Goal: Transaction & Acquisition: Purchase product/service

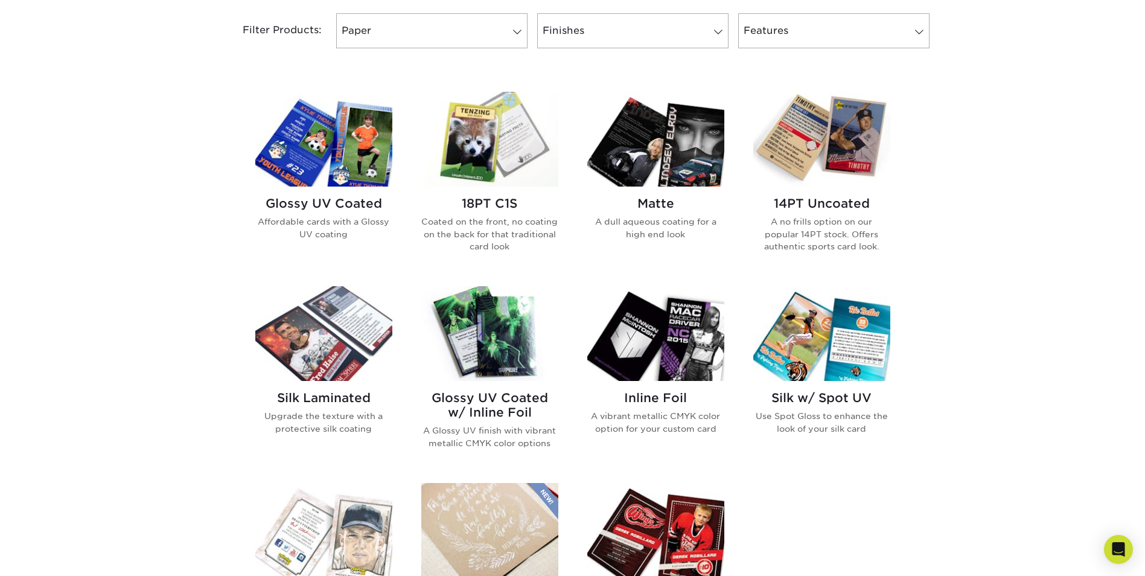
scroll to position [543, 0]
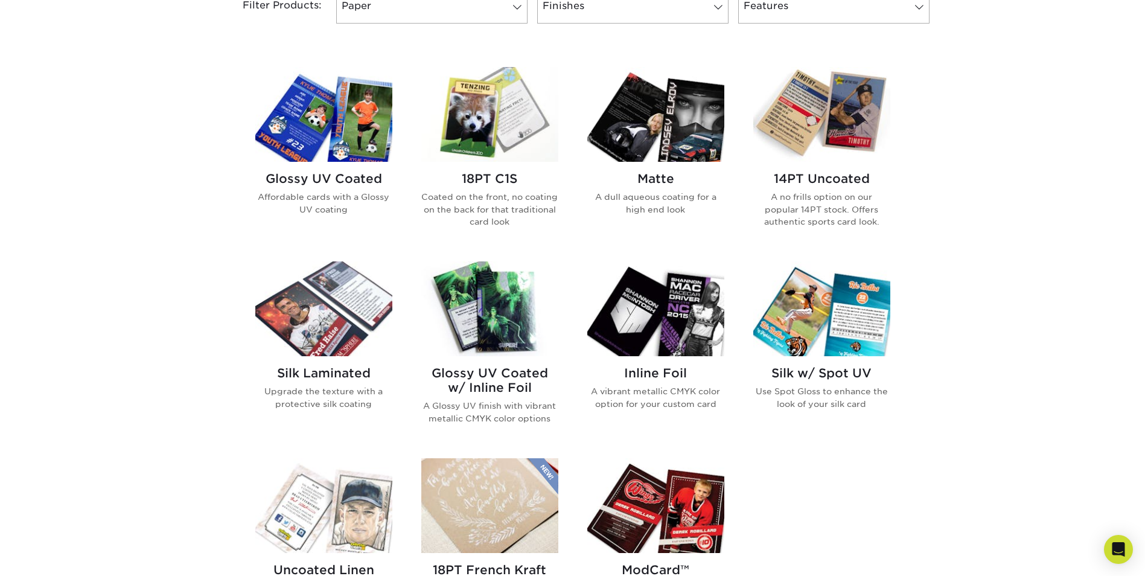
click at [824, 177] on h2 "14PT Uncoated" at bounding box center [822, 178] width 137 height 14
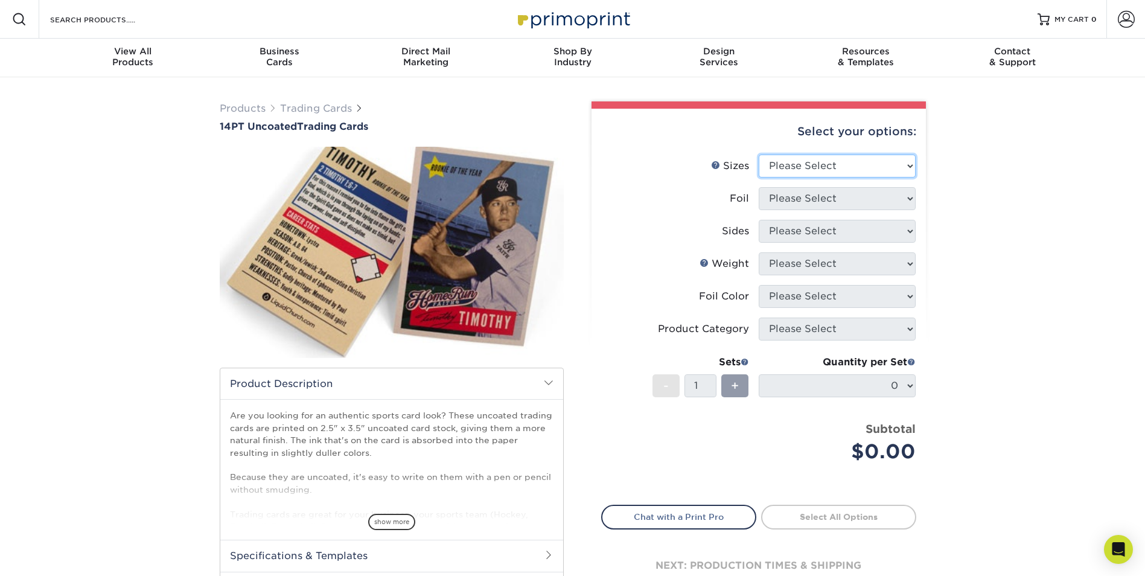
click at [830, 175] on select "Please Select 2.5" x 3.5"" at bounding box center [837, 166] width 157 height 23
select select "2.50x3.50"
click at [759, 155] on select "Please Select 2.5" x 3.5"" at bounding box center [837, 166] width 157 height 23
click at [847, 200] on select "Please Select Yes No" at bounding box center [837, 198] width 157 height 23
select select "0"
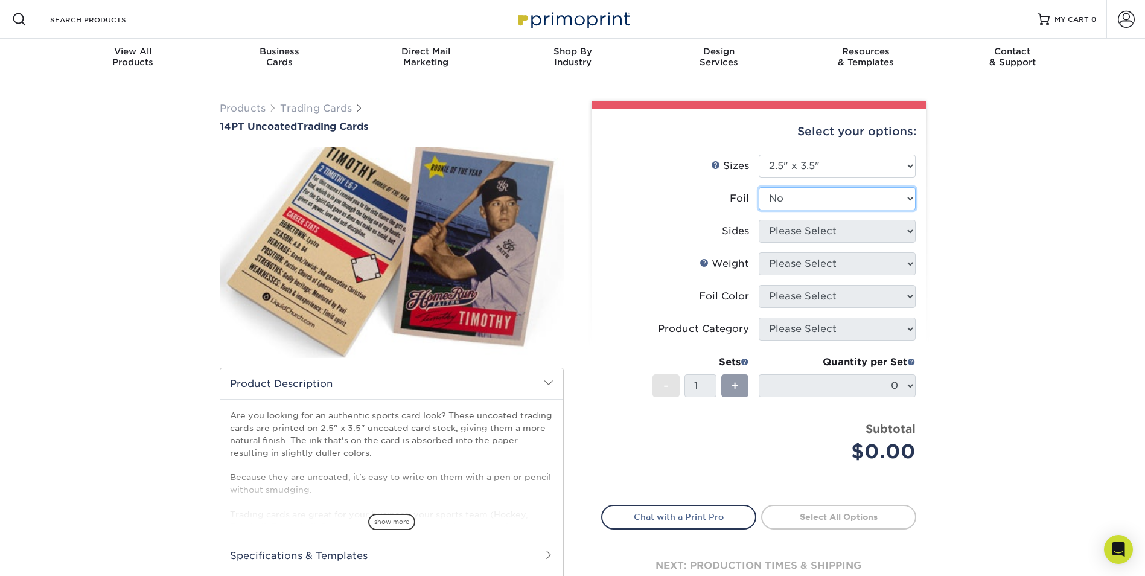
click at [759, 187] on select "Please Select Yes No" at bounding box center [837, 198] width 157 height 23
click at [844, 230] on select "Please Select Print Both Sides Print Front Only" at bounding box center [837, 231] width 157 height 23
select select "13abbda7-1d64-4f25-8bb2-c179b224825d"
click at [759, 220] on select "Please Select Print Both Sides Print Front Only" at bounding box center [837, 231] width 157 height 23
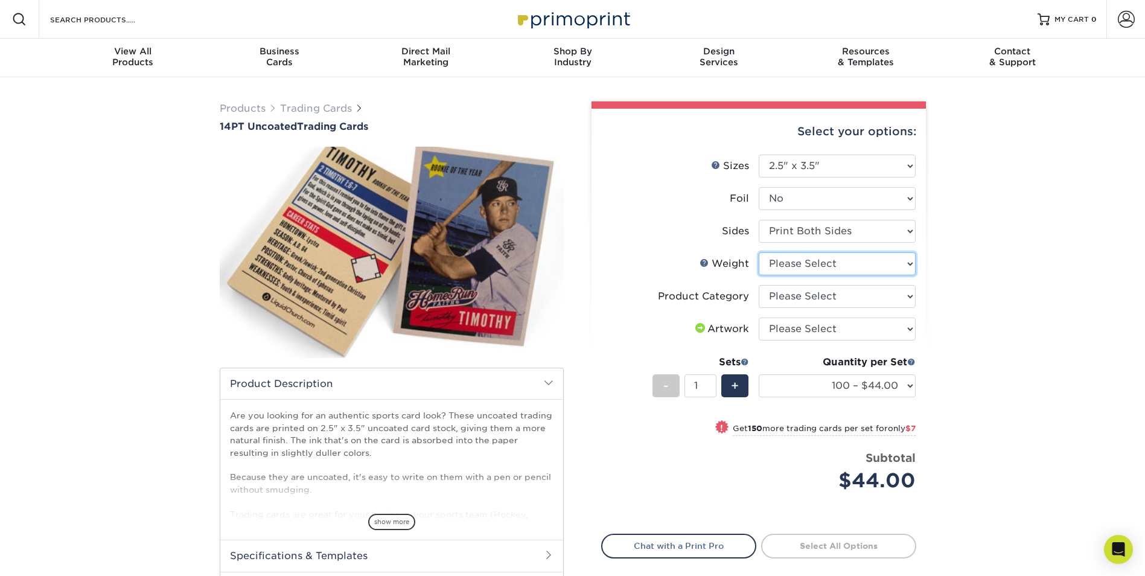
click at [855, 265] on select "Please Select 14PT Uncoated" at bounding box center [837, 263] width 157 height 23
select select "14PT Uncoated"
click at [759, 252] on select "Please Select 14PT Uncoated" at bounding box center [837, 263] width 157 height 23
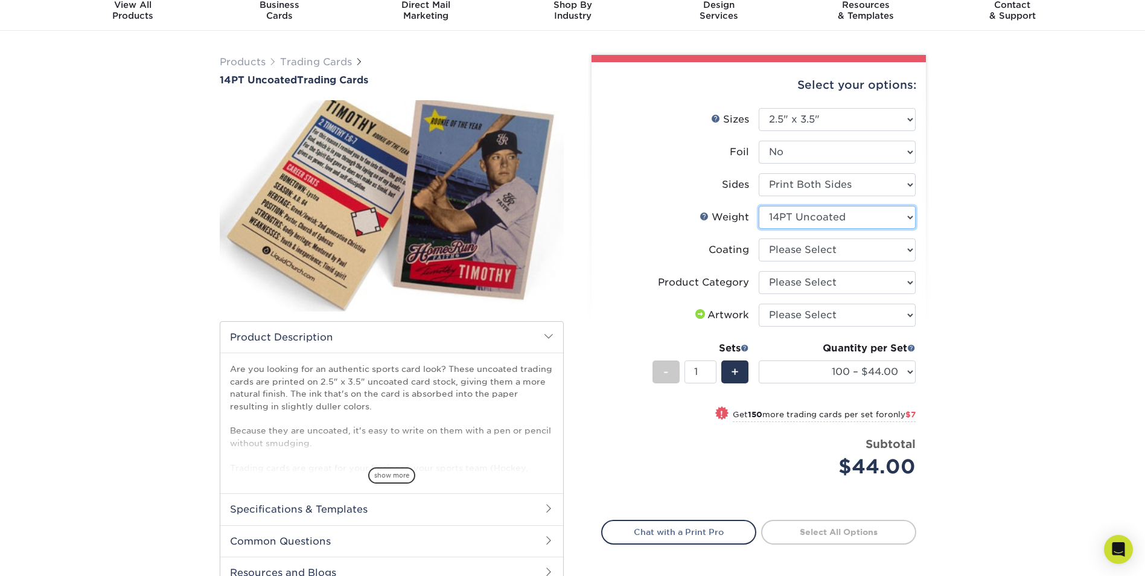
scroll to position [60, 0]
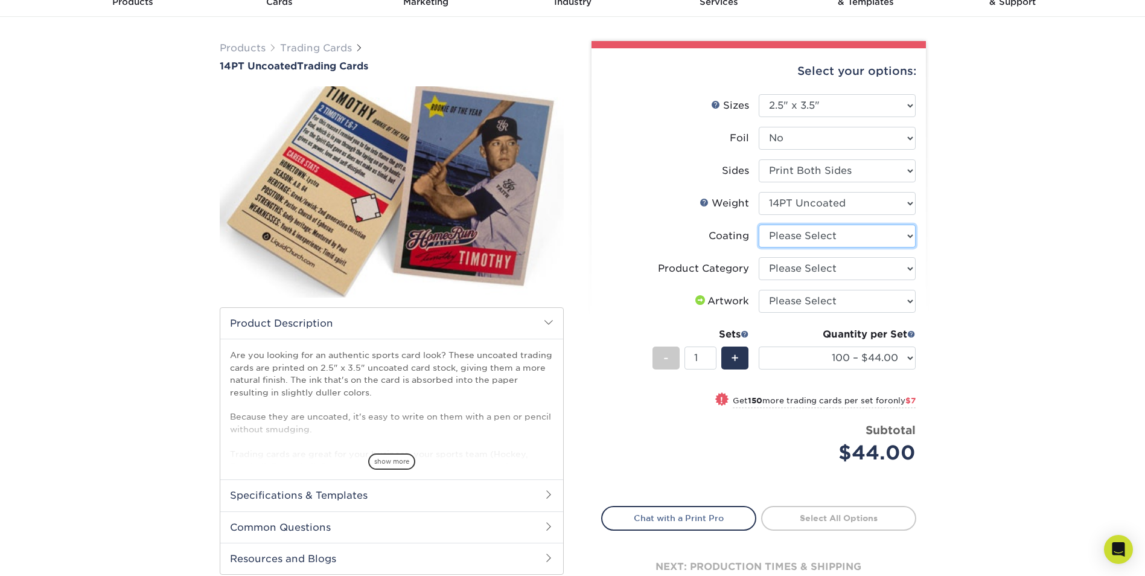
click at [900, 243] on select at bounding box center [837, 236] width 157 height 23
select select "3e7618de-abca-4bda-9f97-8b9129e913d8"
click at [759, 225] on select at bounding box center [837, 236] width 157 height 23
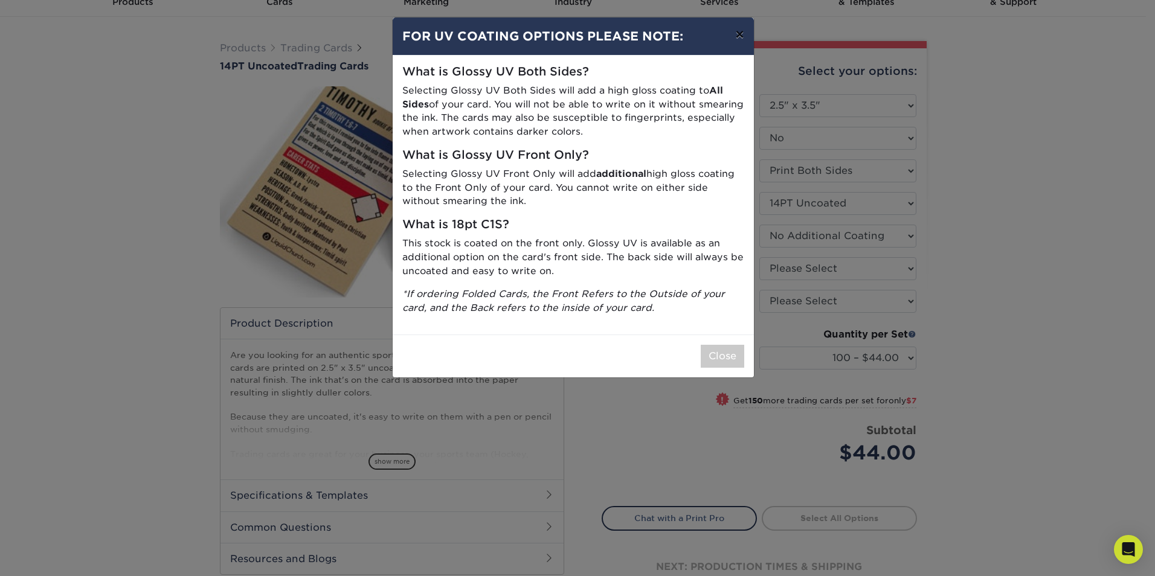
click at [738, 36] on button "×" at bounding box center [739, 35] width 28 height 34
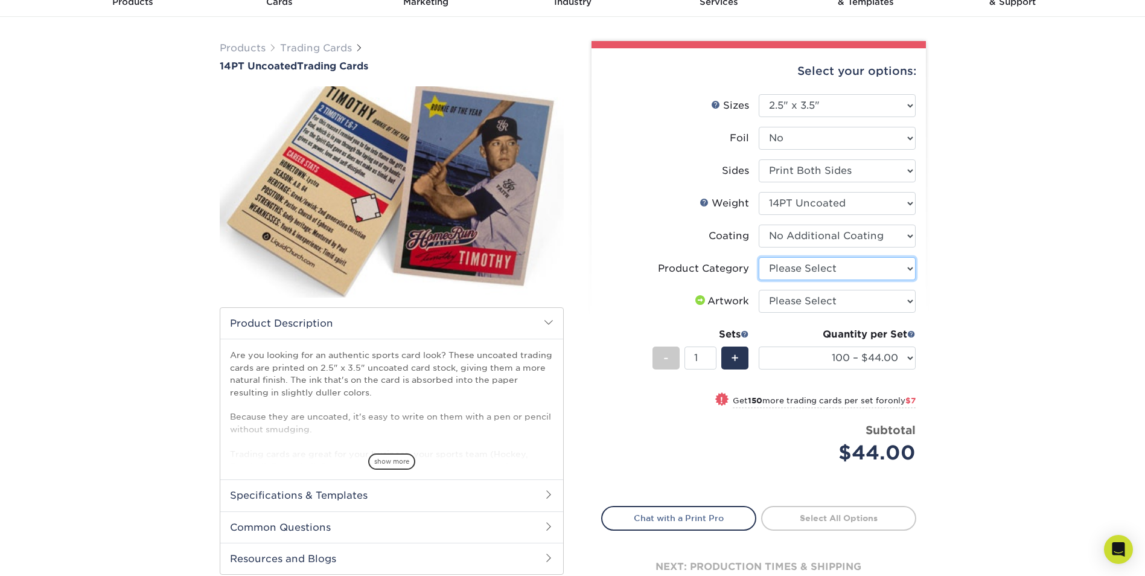
click at [893, 272] on select "Please Select Trading Cards" at bounding box center [837, 268] width 157 height 23
select select "c2f9bce9-36c2-409d-b101-c29d9d031e18"
click at [759, 257] on select "Please Select Trading Cards" at bounding box center [837, 268] width 157 height 23
click at [903, 234] on select at bounding box center [837, 236] width 157 height 23
click at [963, 246] on div "Products Trading Cards 14PT Uncoated Trading Cards show more Templates" at bounding box center [572, 332] width 1145 height 630
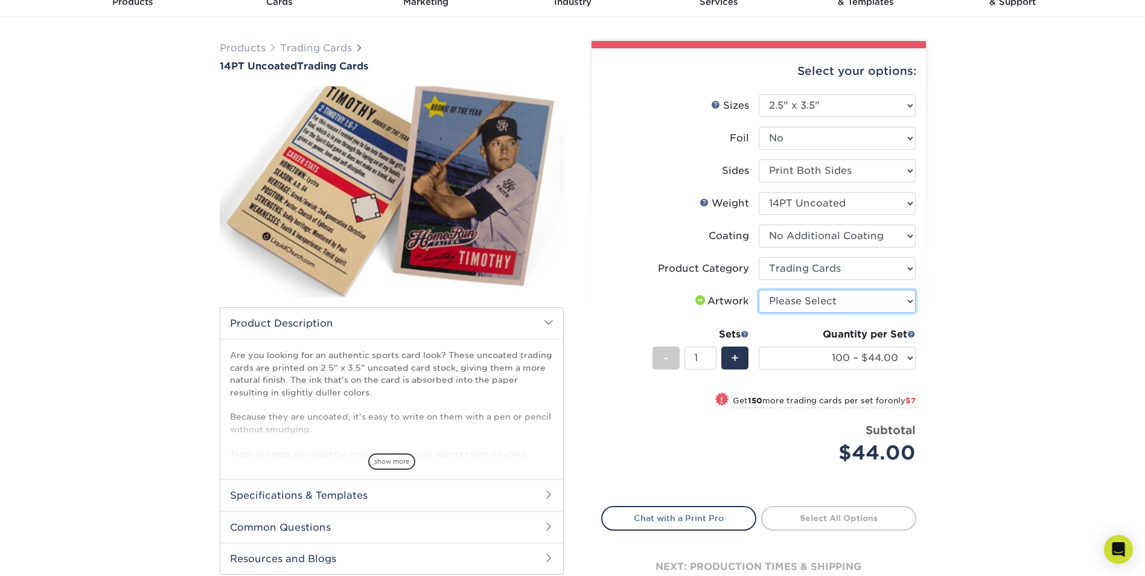
click at [888, 304] on select "Please Select I will upload files I need a design - $100" at bounding box center [837, 301] width 157 height 23
select select "upload"
click at [759, 290] on select "Please Select I will upload files I need a design - $100" at bounding box center [837, 301] width 157 height 23
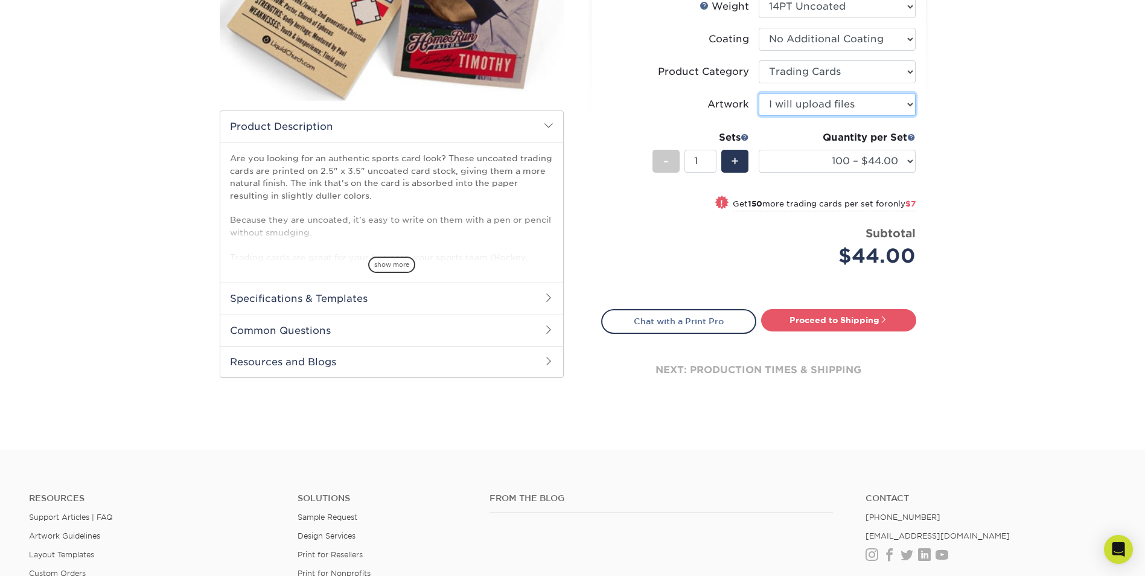
scroll to position [302, 0]
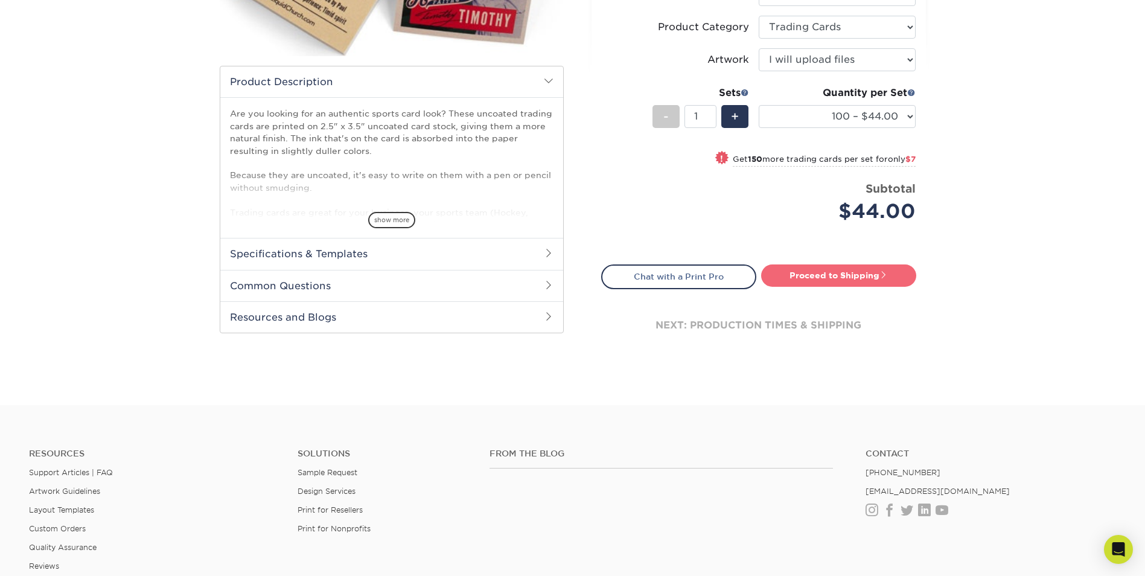
click at [831, 277] on link "Proceed to Shipping" at bounding box center [838, 275] width 155 height 22
type input "Set 1"
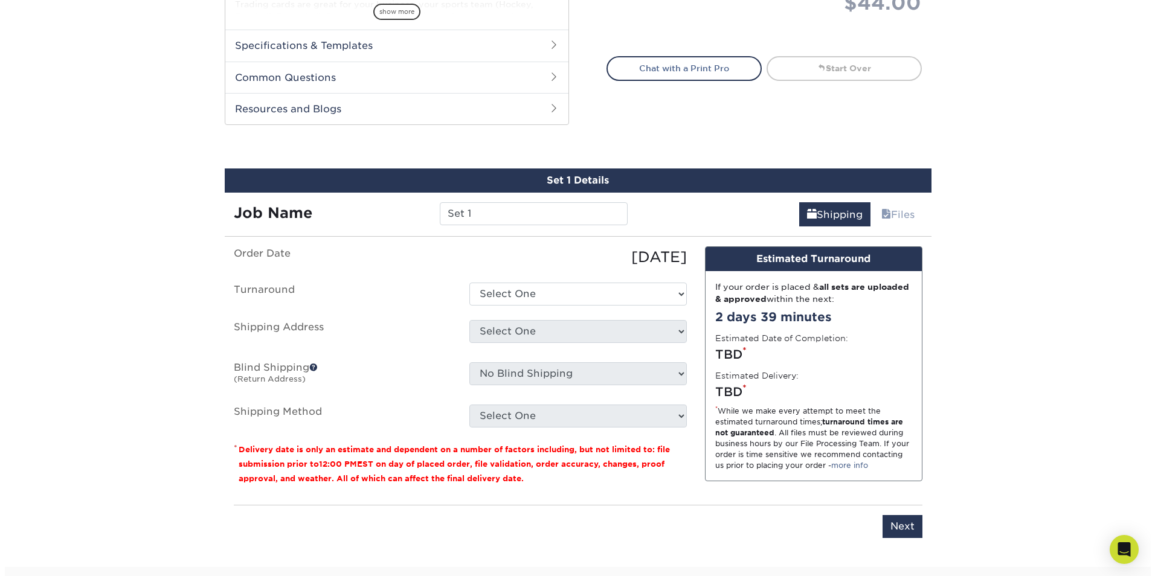
scroll to position [600, 0]
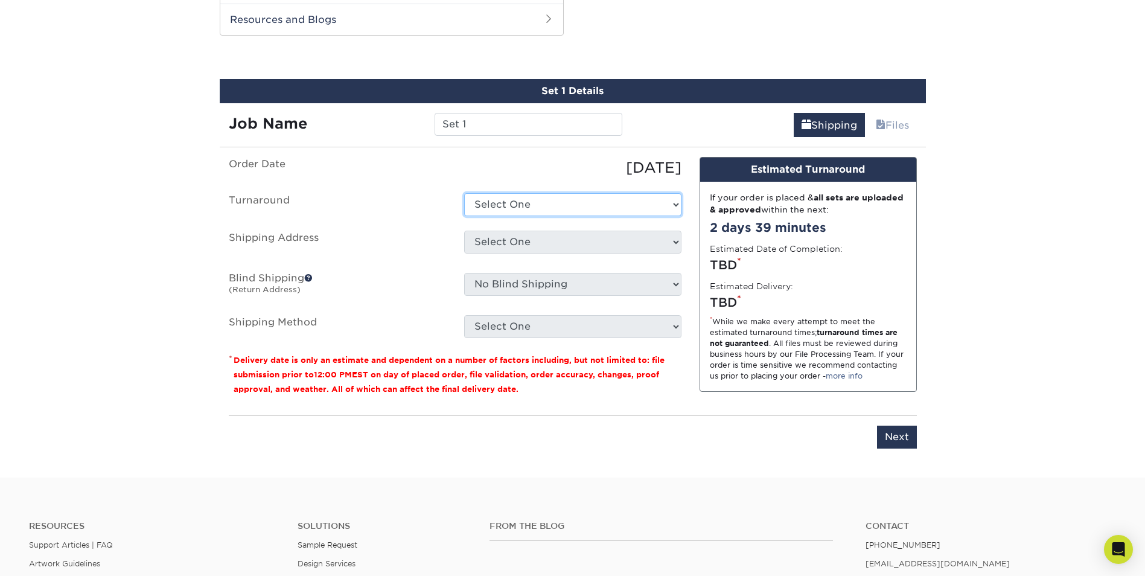
click at [662, 208] on select "Select One 2-4 Business Days 2 Day Next Business Day" at bounding box center [572, 204] width 217 height 23
select select "0d2faee0-c055-4bd7-8947-1941f673ad10"
click at [464, 193] on select "Select One 2-4 Business Days 2 Day Next Business Day" at bounding box center [572, 204] width 217 height 23
click at [545, 239] on select "Select One + Add New Address - Login" at bounding box center [572, 242] width 217 height 23
select select "newaddress"
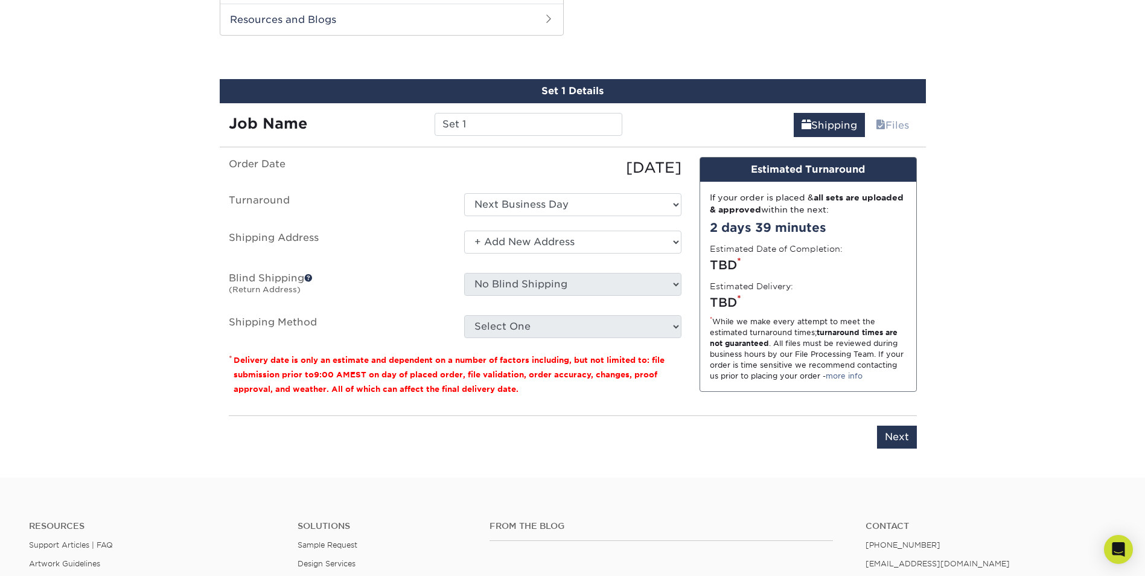
click at [464, 231] on select "Select One + Add New Address - Login" at bounding box center [572, 242] width 217 height 23
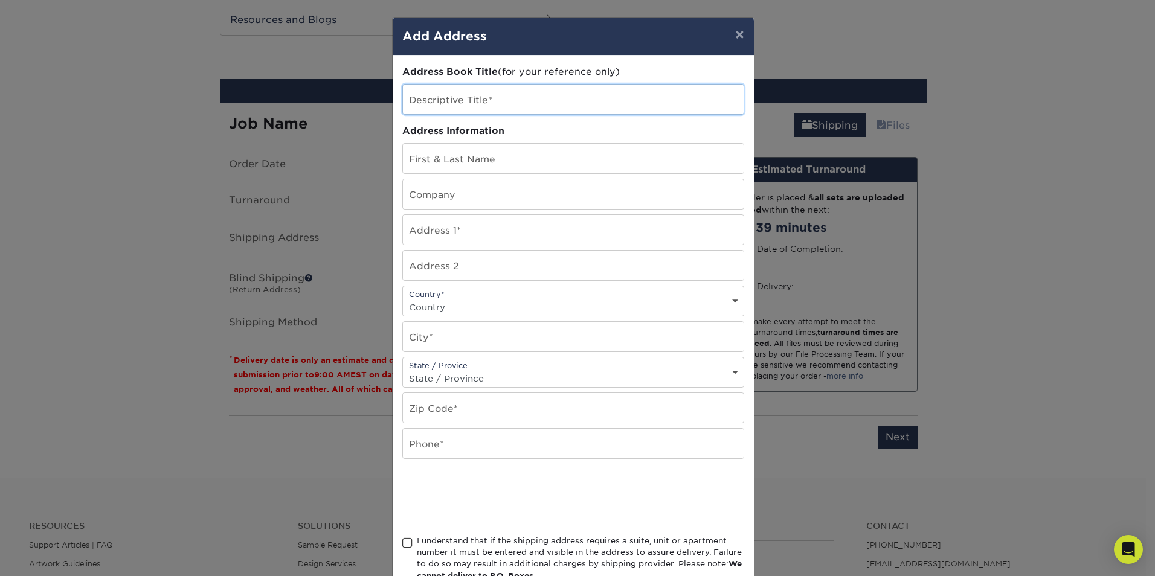
click at [467, 98] on input "text" at bounding box center [573, 100] width 341 height 30
click at [458, 156] on input "text" at bounding box center [573, 159] width 341 height 30
click at [449, 230] on input "text" at bounding box center [573, 230] width 341 height 30
type input "1136 Logperch Way"
select select "US"
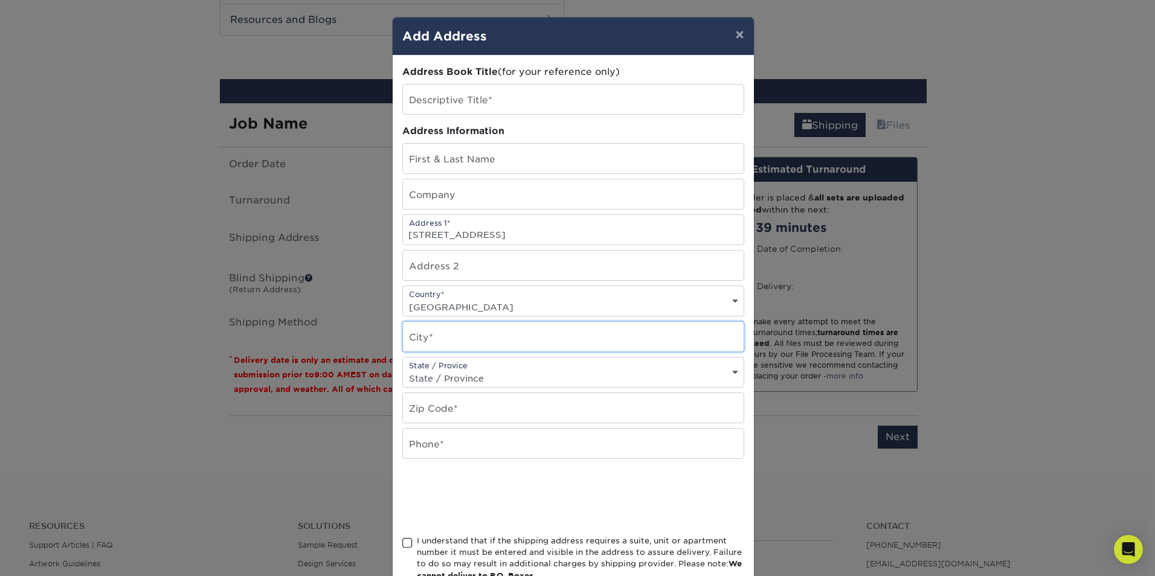
type input "Wendell"
select select "NC"
type input "27591"
click at [437, 446] on input "text" at bounding box center [573, 444] width 341 height 30
type input "9108405707"
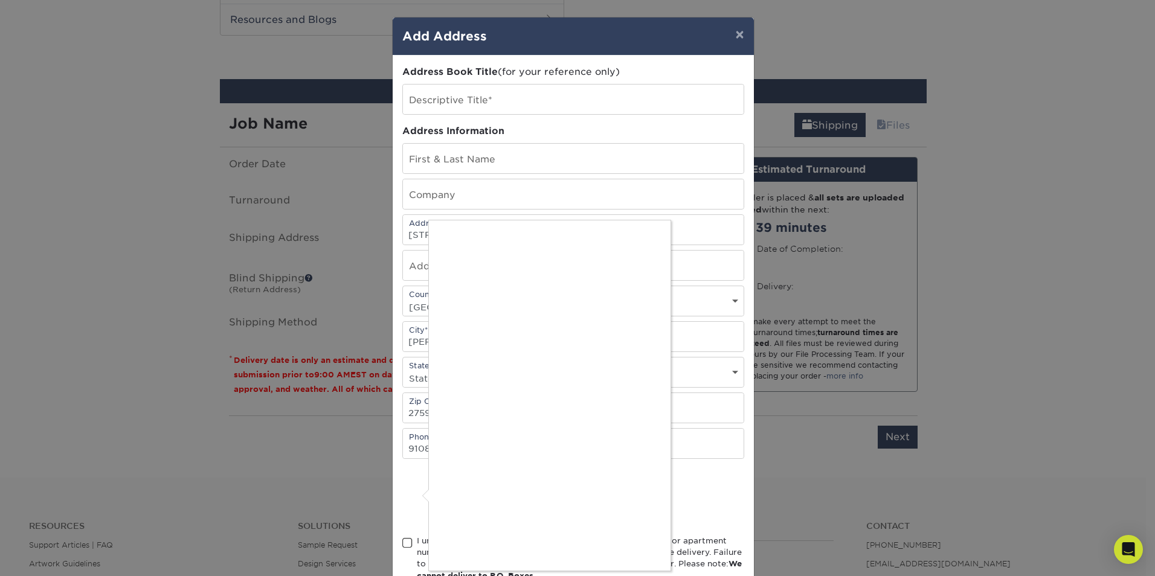
click at [510, 103] on div at bounding box center [577, 288] width 1155 height 576
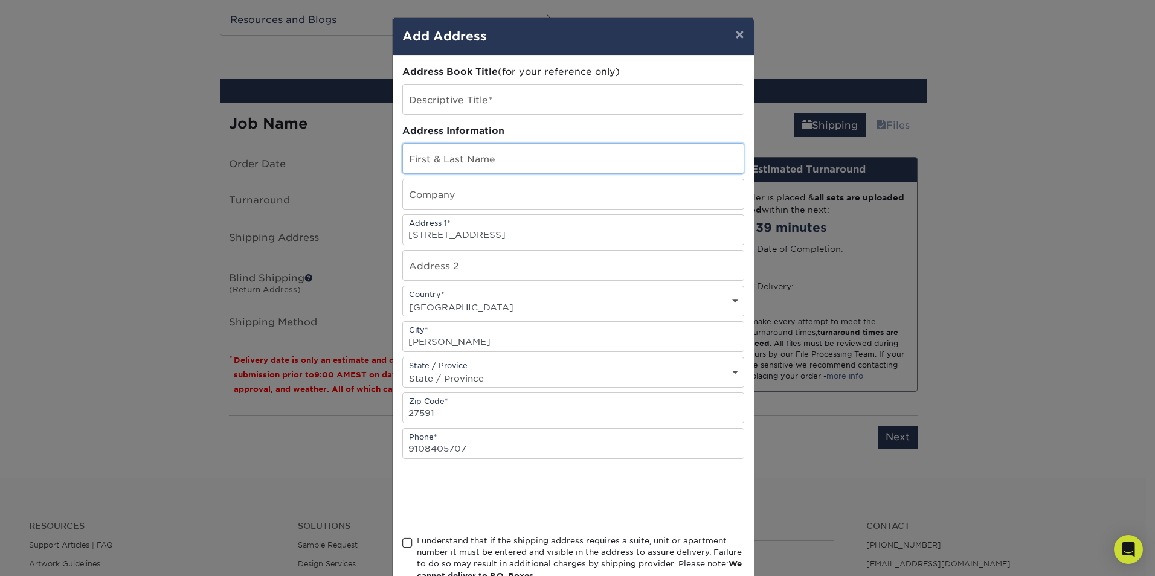
click at [471, 156] on input "text" at bounding box center [573, 159] width 341 height 30
type input "David Rockwell"
click at [492, 98] on input "text" at bounding box center [573, 100] width 341 height 30
type input "Wiecek Retirement"
click at [402, 542] on span at bounding box center [407, 542] width 10 height 11
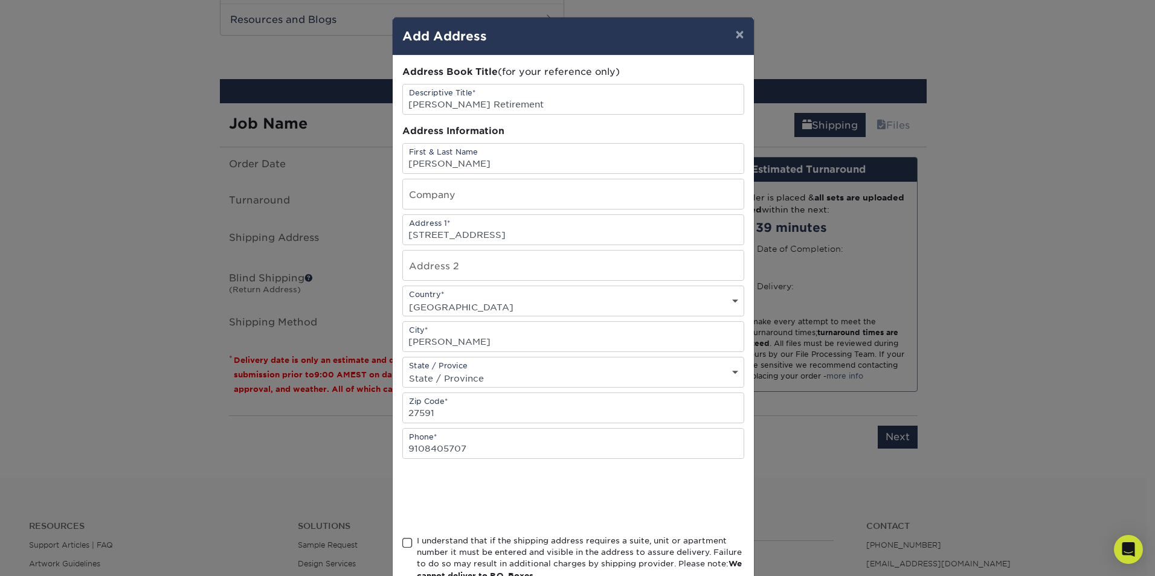
click at [0, 0] on input "I understand that if the shipping address requires a suite, unit or apartment n…" at bounding box center [0, 0] width 0 height 0
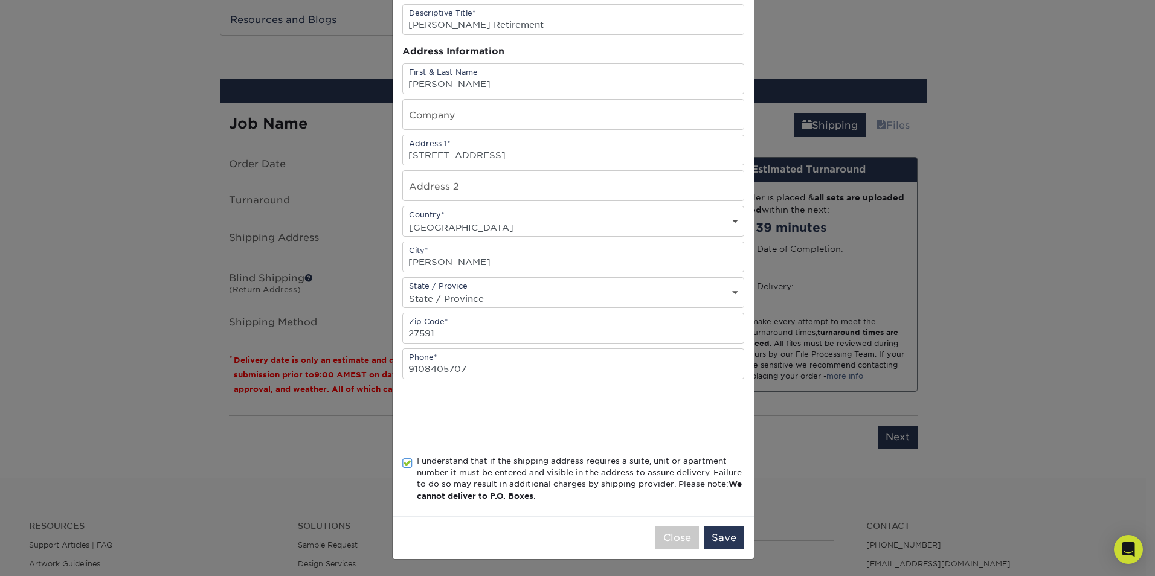
scroll to position [80, 0]
click at [719, 534] on button "Save" at bounding box center [723, 537] width 40 height 23
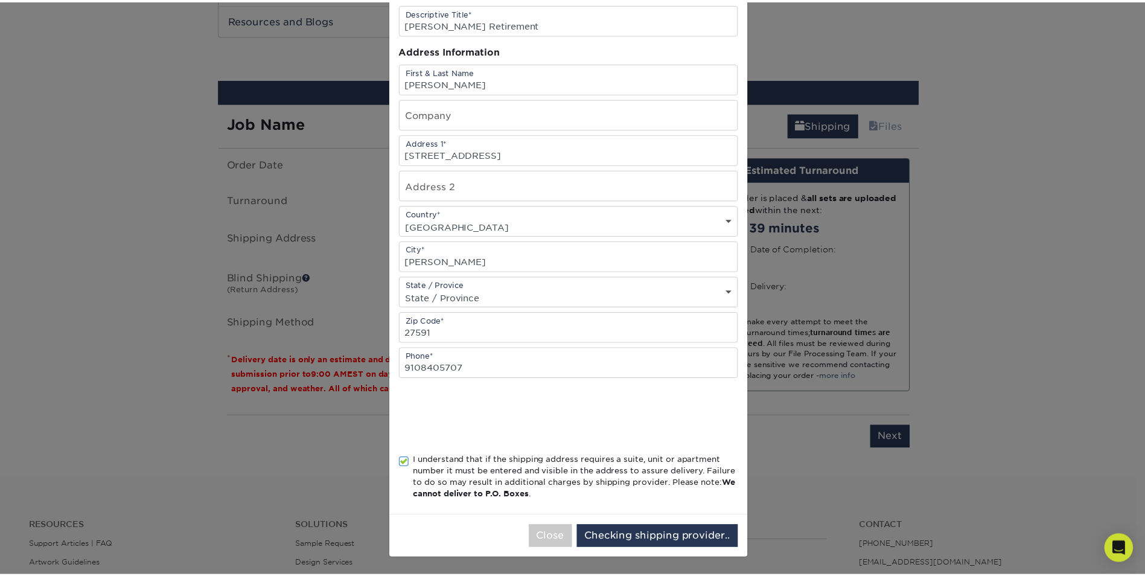
scroll to position [0, 0]
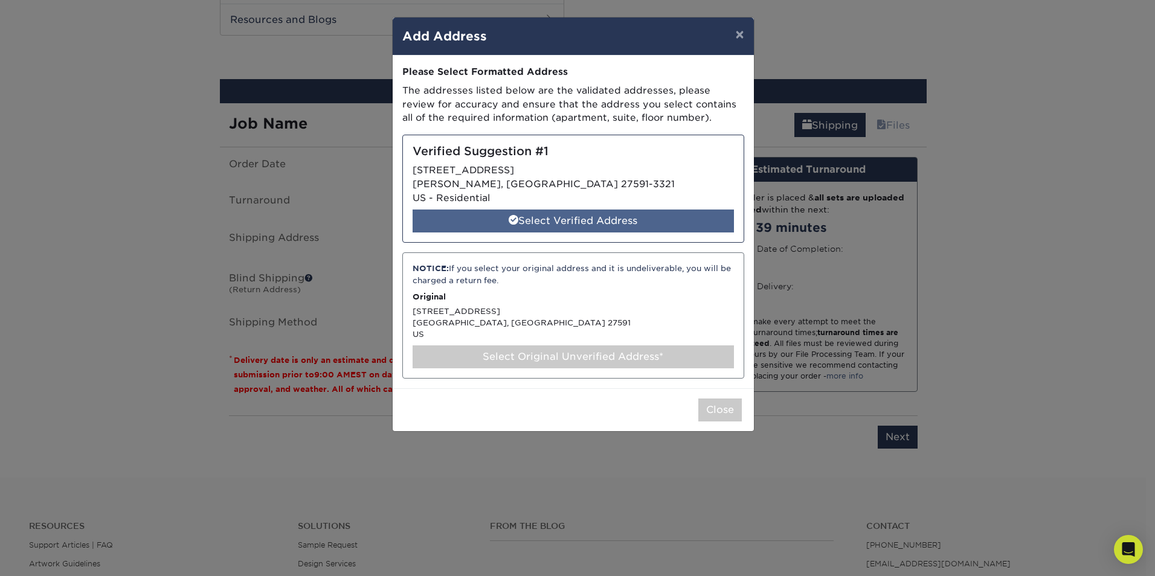
click at [586, 225] on div "Select Verified Address" at bounding box center [572, 221] width 321 height 23
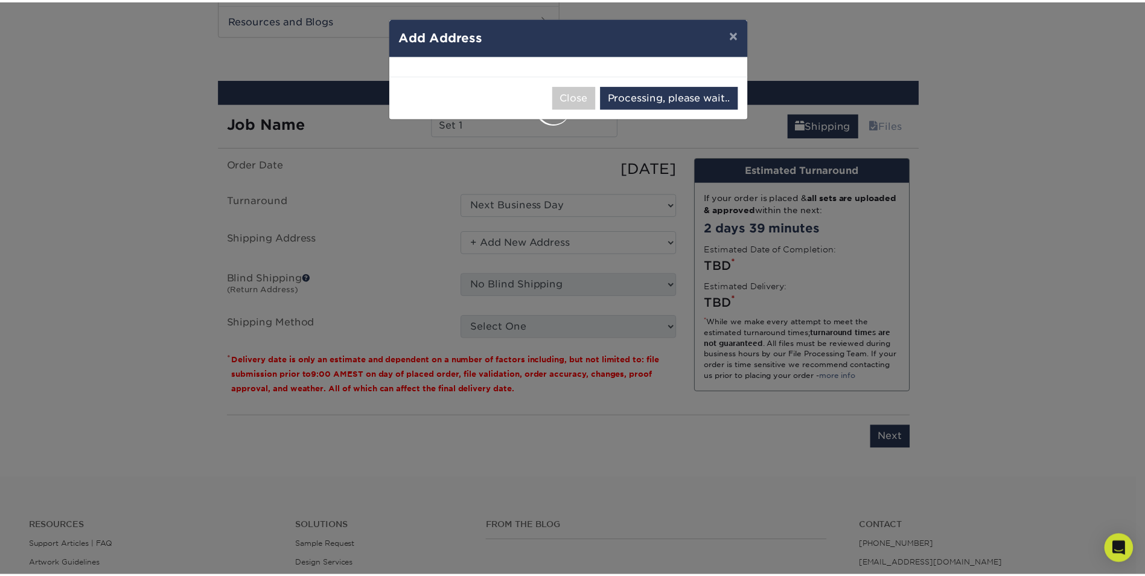
select select "286875"
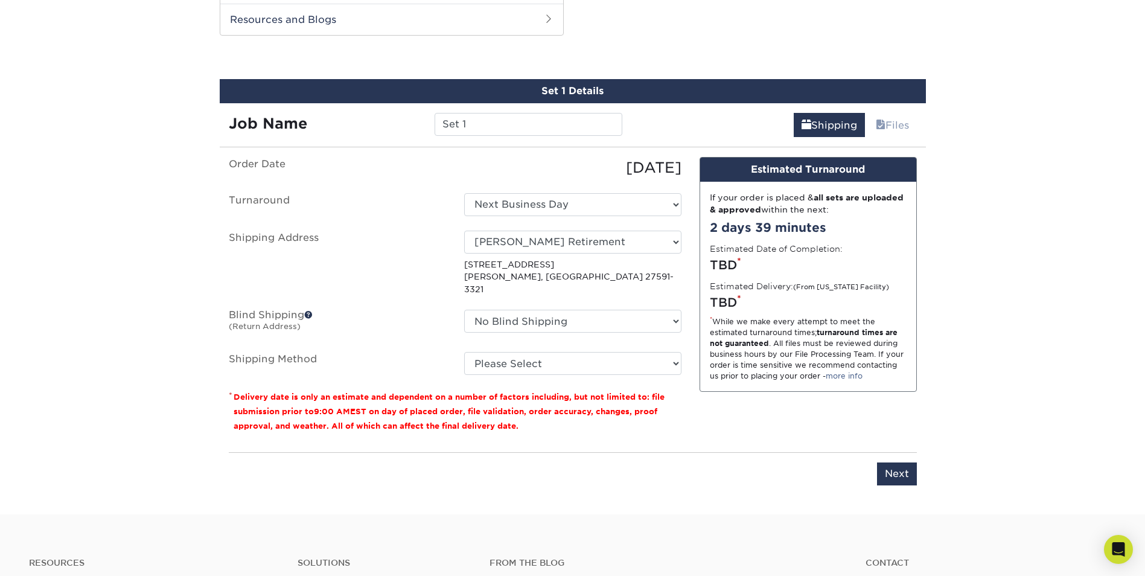
click at [310, 310] on span at bounding box center [308, 314] width 8 height 8
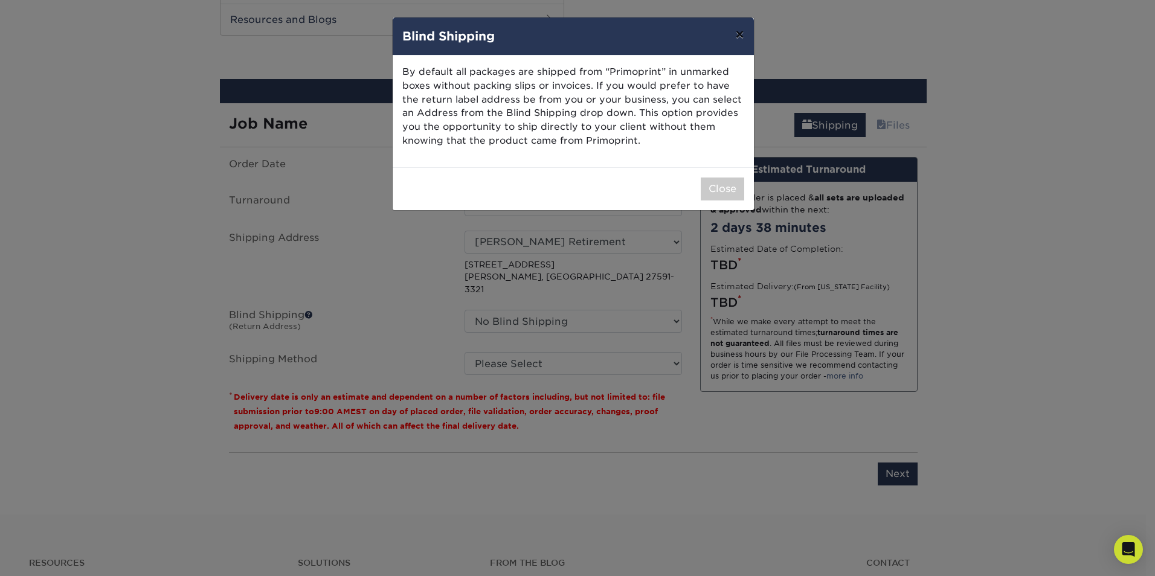
click at [738, 34] on button "×" at bounding box center [739, 35] width 28 height 34
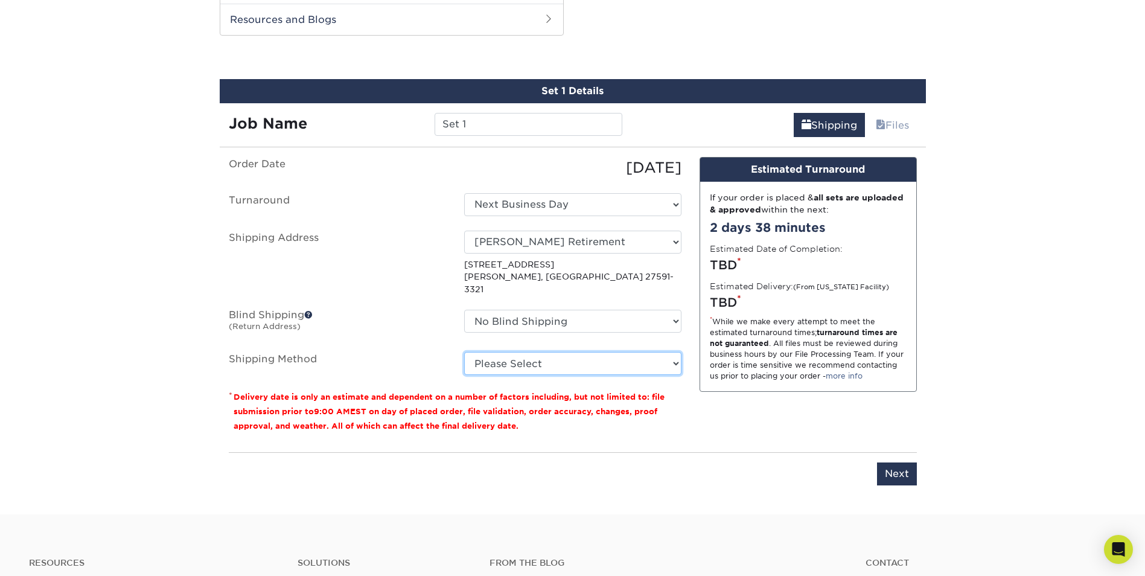
click at [655, 355] on select "Please Select 3 Day Shipping Service (+$22.68) 2 Day Air Shipping (+$23.16) Gro…" at bounding box center [572, 363] width 217 height 23
click at [464, 352] on select "Please Select 3 Day Shipping Service (+$22.68) 2 Day Air Shipping (+$23.16) Gro…" at bounding box center [572, 363] width 217 height 23
click at [610, 355] on select "Please Select 3 Day Shipping Service (+$22.68) 2 Day Air Shipping (+$23.16) Gro…" at bounding box center [572, 363] width 217 height 23
click at [464, 352] on select "Please Select 3 Day Shipping Service (+$22.68) 2 Day Air Shipping (+$23.16) Gro…" at bounding box center [572, 363] width 217 height 23
click at [630, 352] on select "Please Select 3 Day Shipping Service (+$22.68) 2 Day Air Shipping (+$23.16) Gro…" at bounding box center [572, 363] width 217 height 23
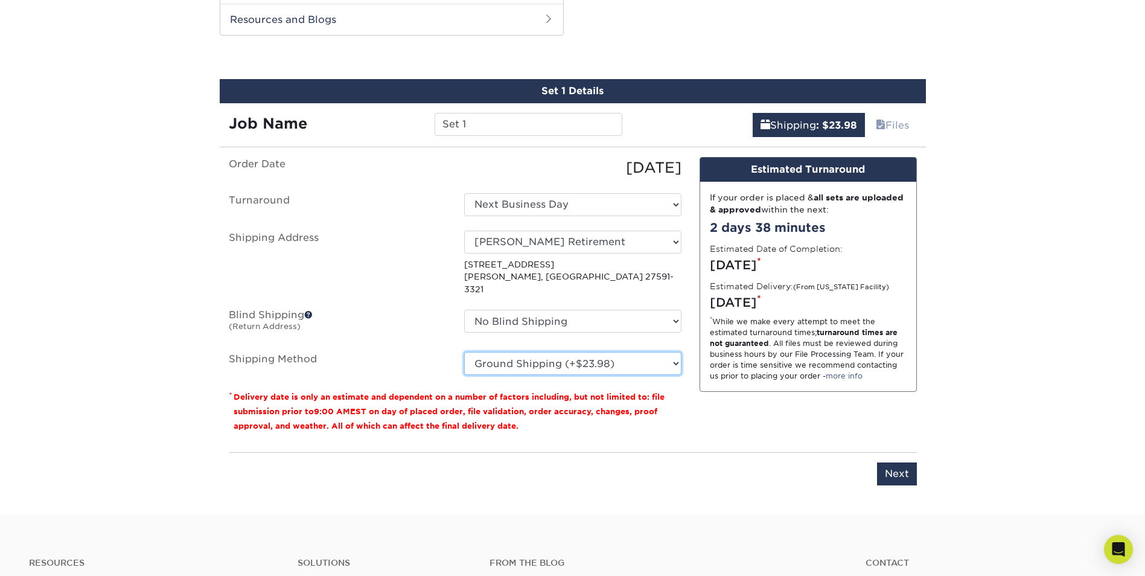
select select "13"
click at [464, 352] on select "Please Select 3 Day Shipping Service (+$22.68) 2 Day Air Shipping (+$23.16) Gro…" at bounding box center [572, 363] width 217 height 23
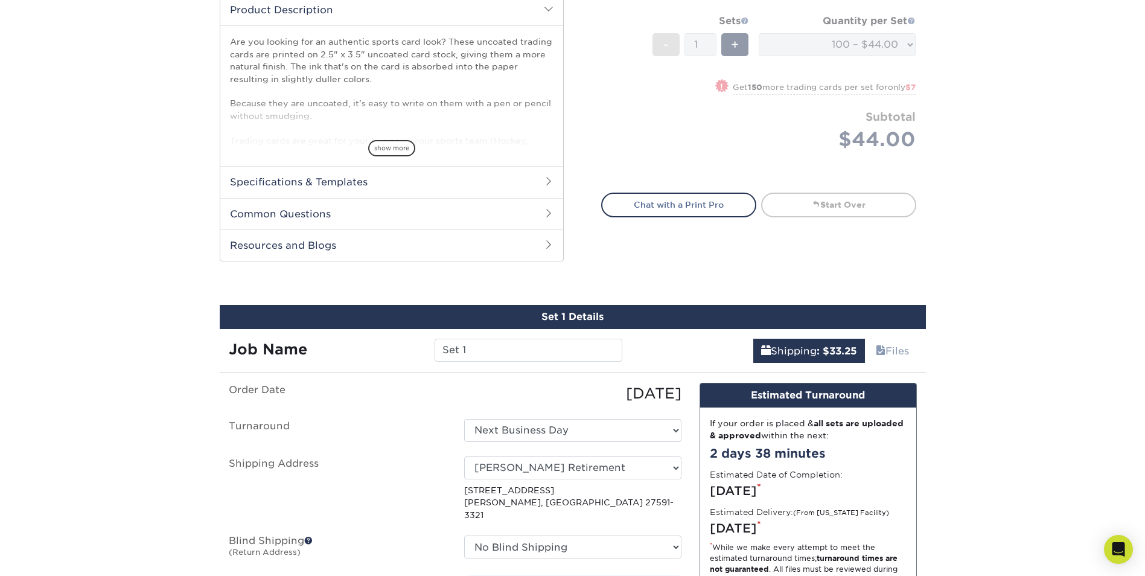
scroll to position [358, 0]
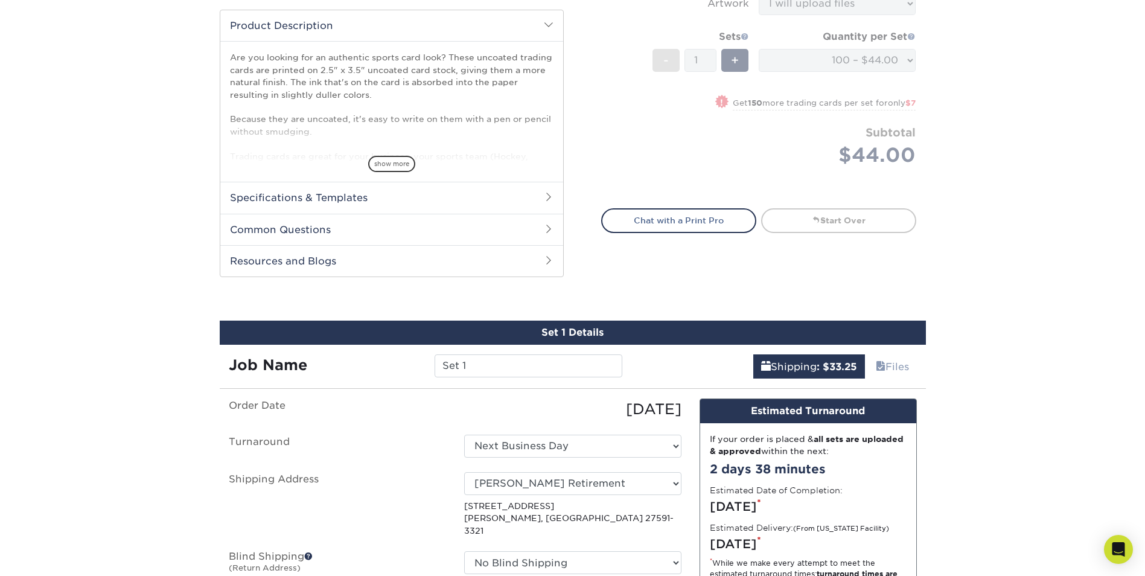
click at [976, 353] on div "Products Trading Cards 14PT Uncoated Trading Cards show more Templates" at bounding box center [572, 237] width 1145 height 1037
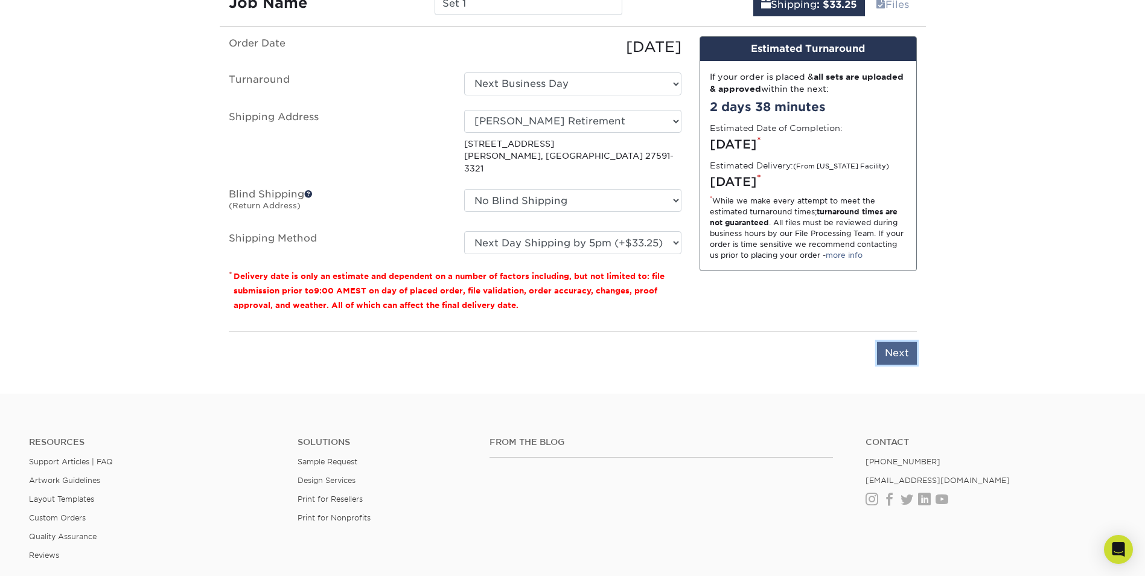
click at [902, 342] on input "Next" at bounding box center [897, 353] width 40 height 23
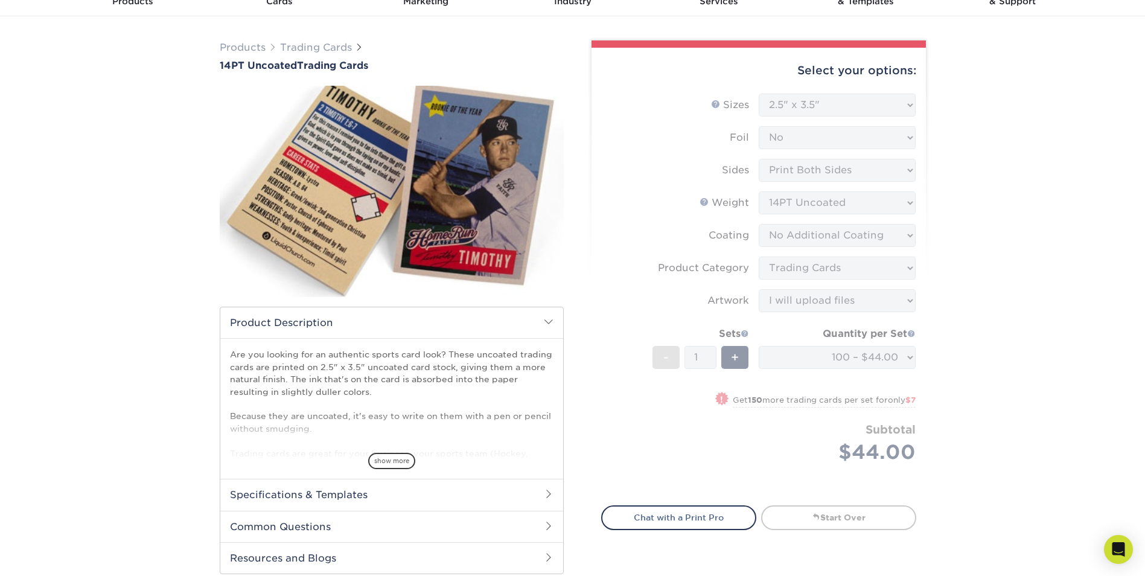
scroll to position [60, 0]
